Goal: Information Seeking & Learning: Check status

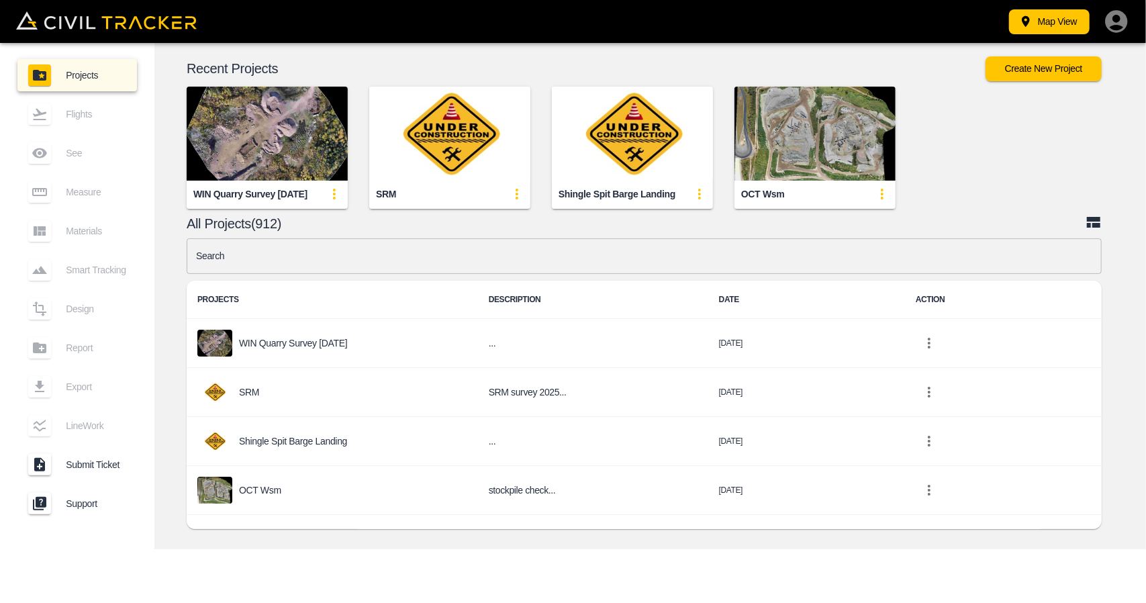
click at [299, 259] on input "text" at bounding box center [644, 256] width 915 height 36
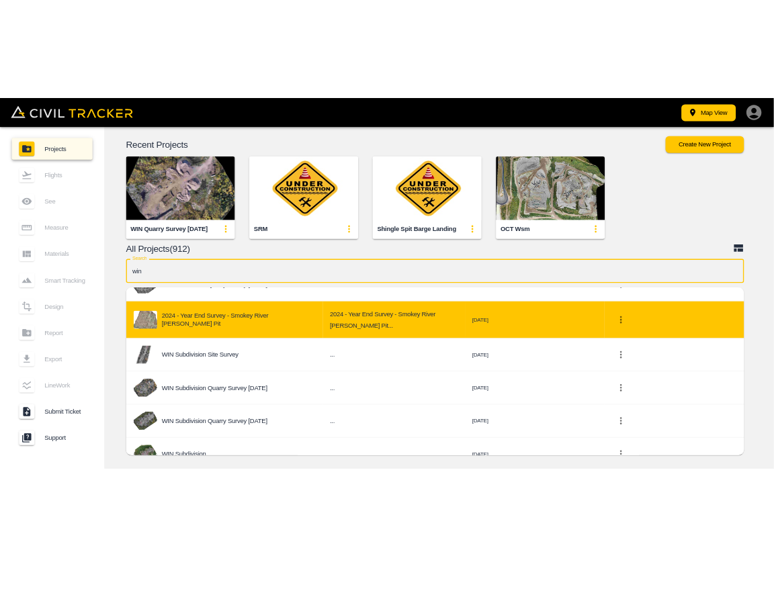
scroll to position [269, 0]
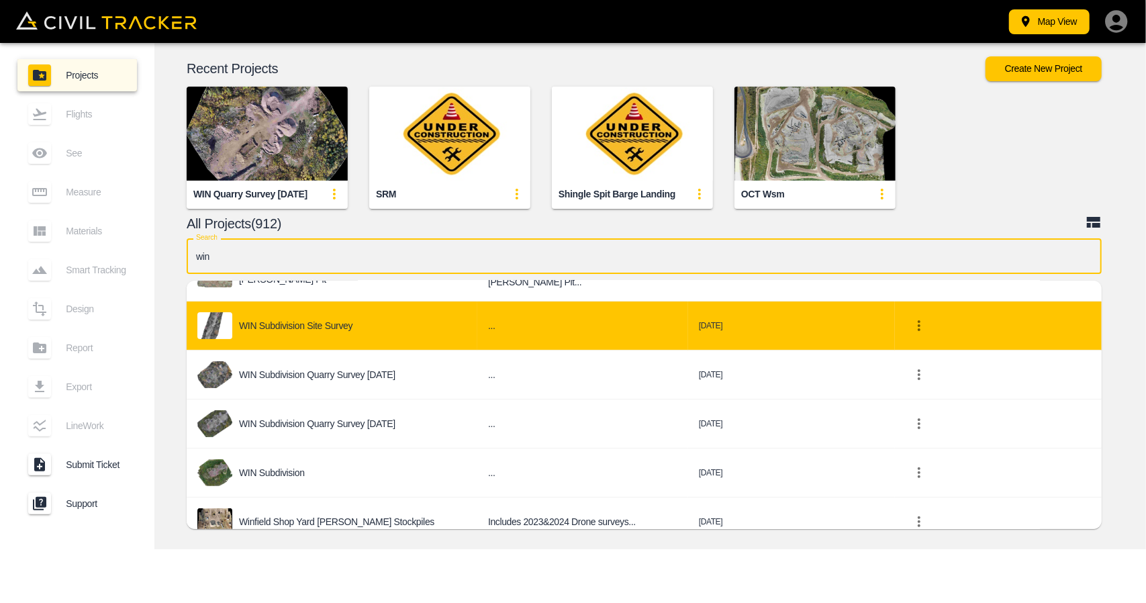
type input "win"
click at [363, 331] on div "WIN Subdivision Site Survey" at bounding box center [331, 325] width 269 height 27
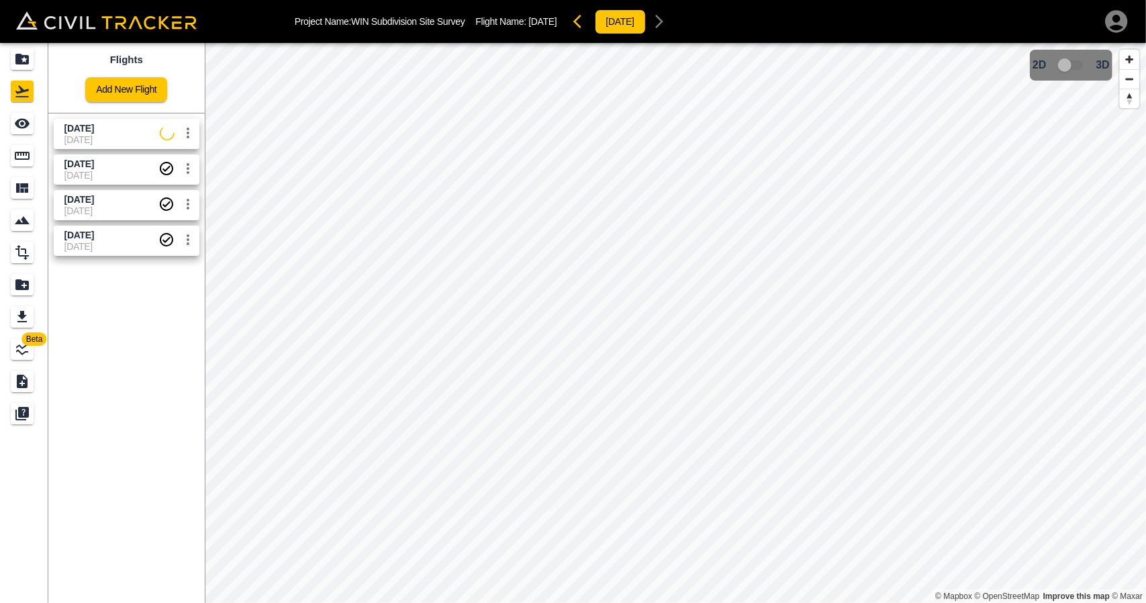
click at [97, 135] on span "[DATE]" at bounding box center [111, 139] width 95 height 11
click at [94, 131] on span "[DATE]" at bounding box center [79, 128] width 30 height 11
click at [33, 119] on div "See" at bounding box center [22, 123] width 23 height 21
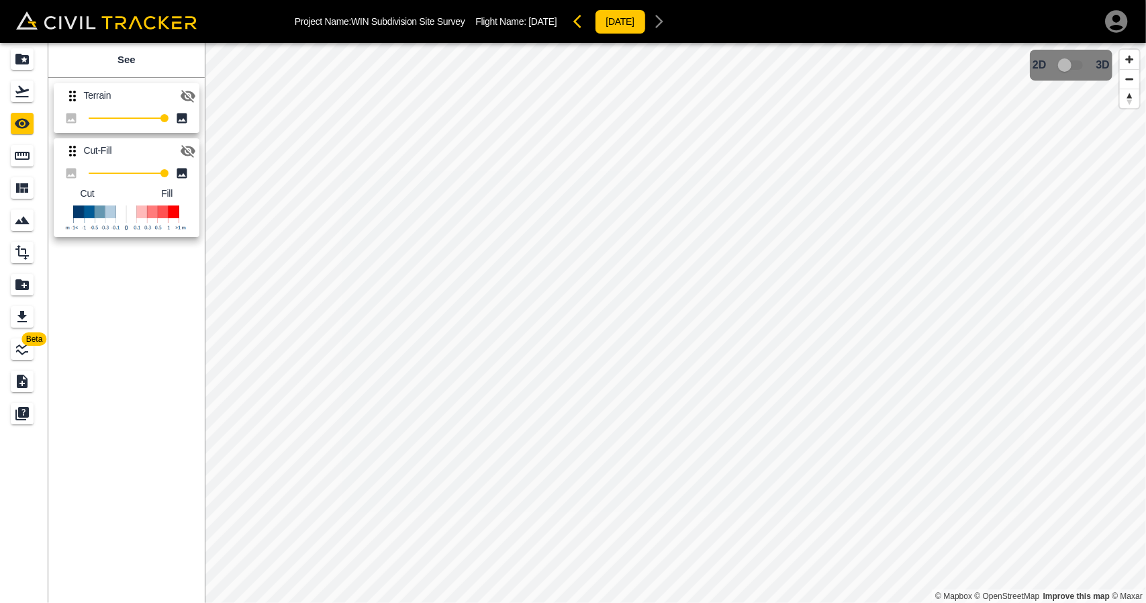
click at [199, 100] on div "Terrain 100 Cut-Fill 100 Cut Fill" at bounding box center [124, 158] width 162 height 171
click at [187, 94] on icon "button" at bounding box center [188, 96] width 15 height 13
click at [188, 97] on icon "button" at bounding box center [188, 96] width 15 height 10
click at [187, 154] on icon "button" at bounding box center [188, 151] width 15 height 13
click at [185, 95] on icon "button" at bounding box center [188, 96] width 16 height 16
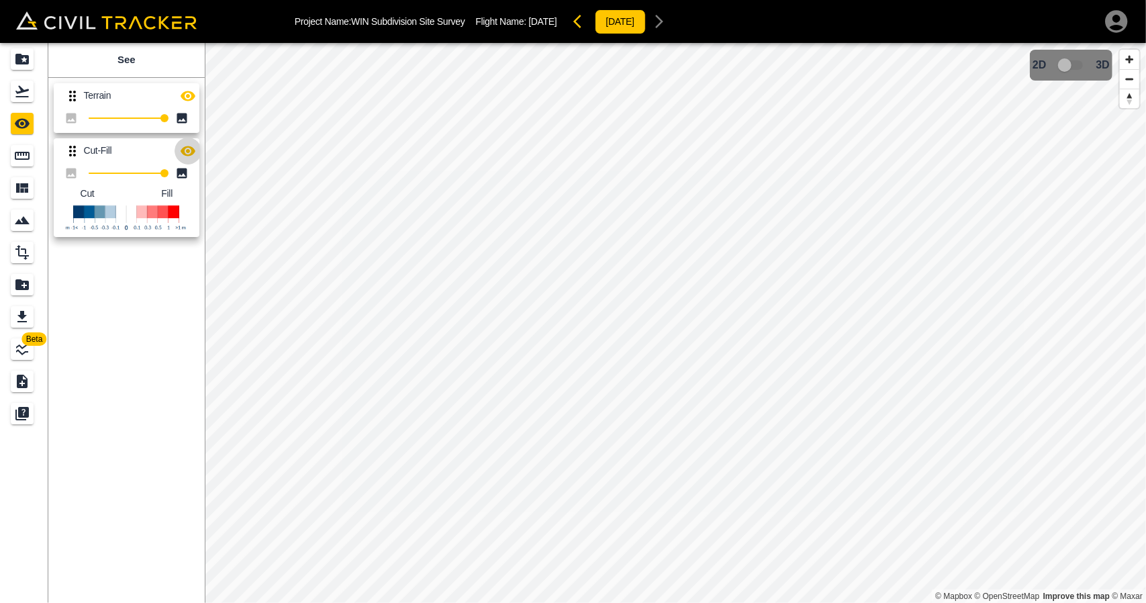
click at [183, 160] on button "button" at bounding box center [188, 151] width 27 height 27
click at [25, 101] on div "Flights" at bounding box center [22, 91] width 23 height 21
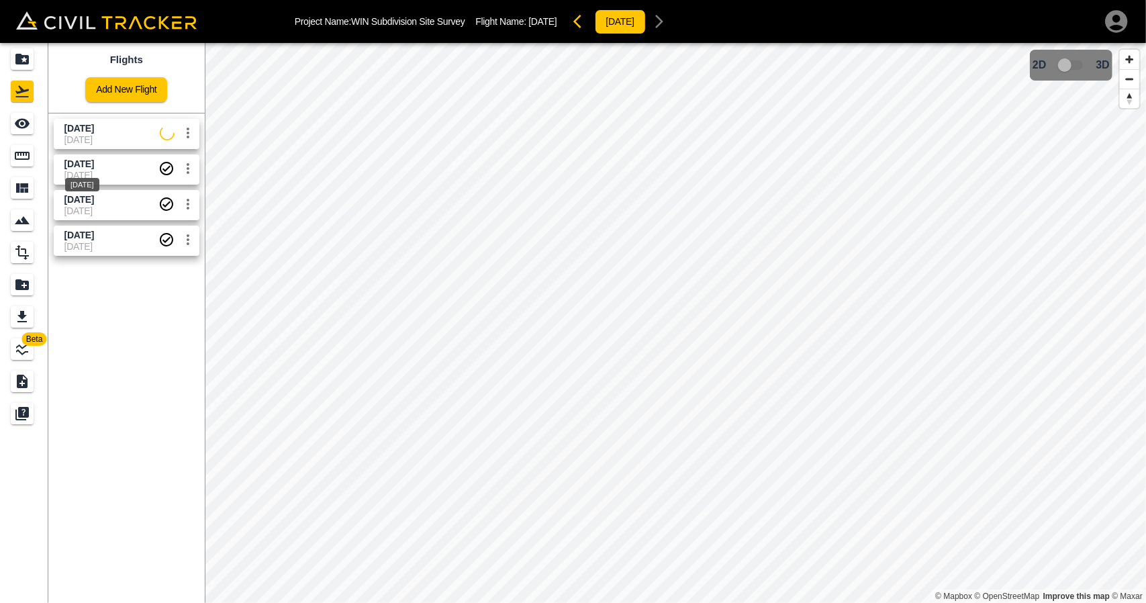
click at [94, 163] on span "[DATE]" at bounding box center [79, 163] width 30 height 11
click at [26, 128] on icon "See" at bounding box center [22, 124] width 16 height 16
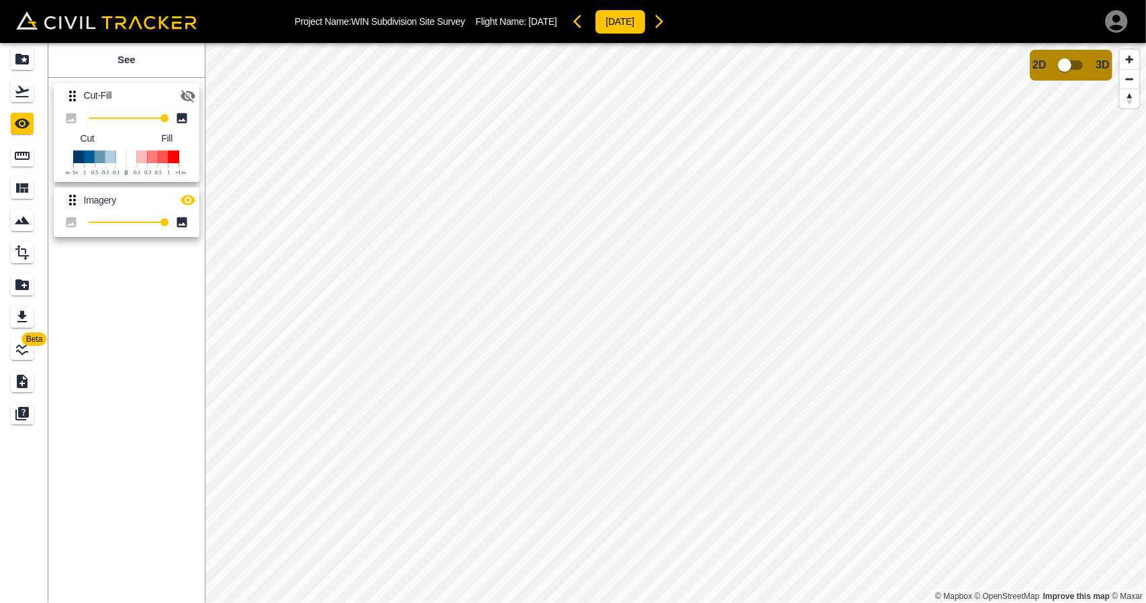
click at [185, 98] on icon "button" at bounding box center [188, 96] width 15 height 13
click at [23, 64] on icon "Projects" at bounding box center [22, 59] width 16 height 16
